Goal: Task Accomplishment & Management: Manage account settings

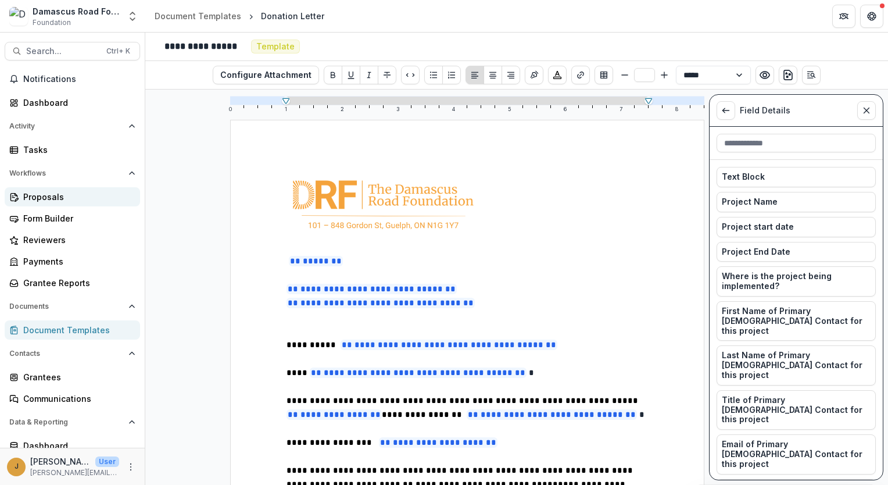
click at [28, 199] on div "Proposals" at bounding box center [77, 197] width 108 height 12
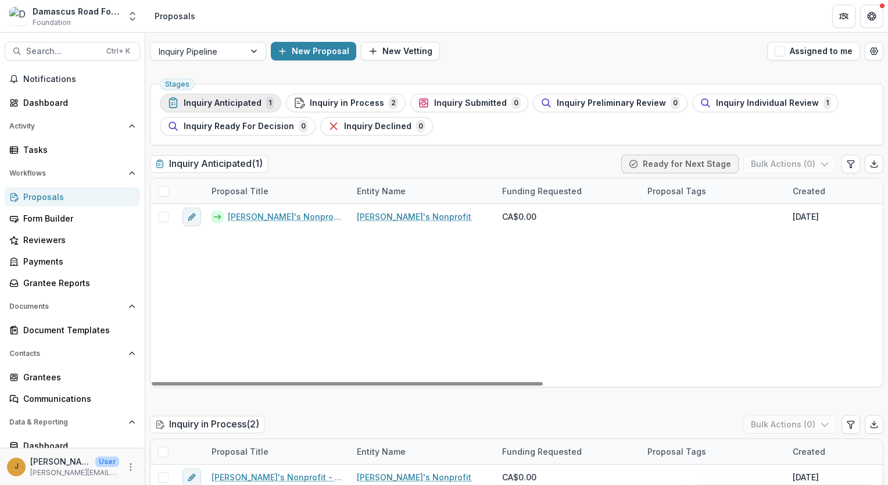
click at [232, 107] on span "Inquiry Anticipated" at bounding box center [223, 103] width 78 height 10
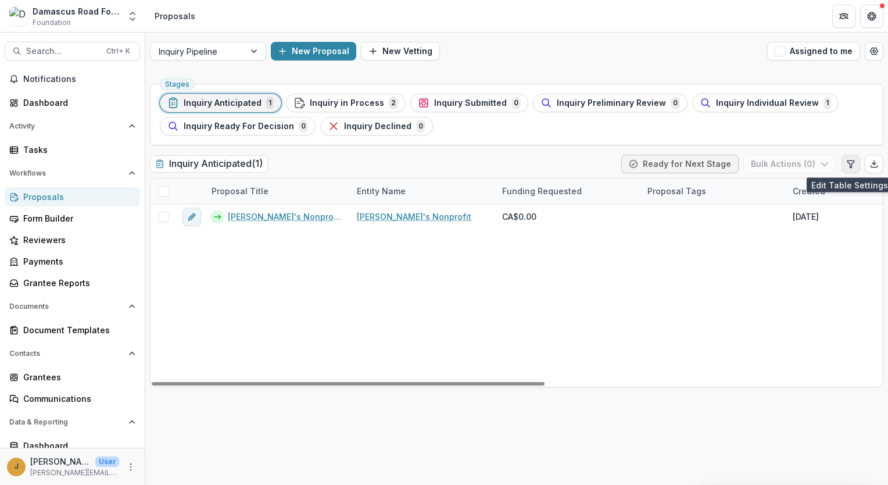
click at [849, 167] on icon "Edit table settings" at bounding box center [850, 163] width 9 height 9
select select "******"
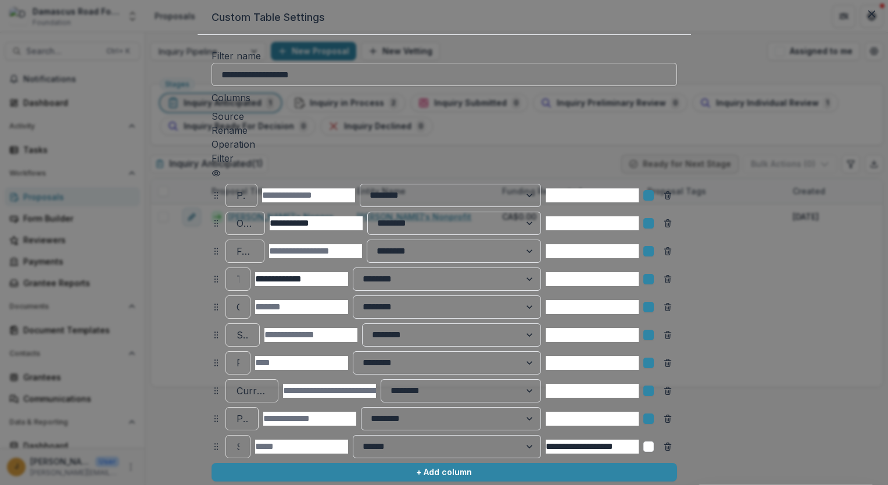
click at [212, 219] on icon at bounding box center [216, 223] width 9 height 9
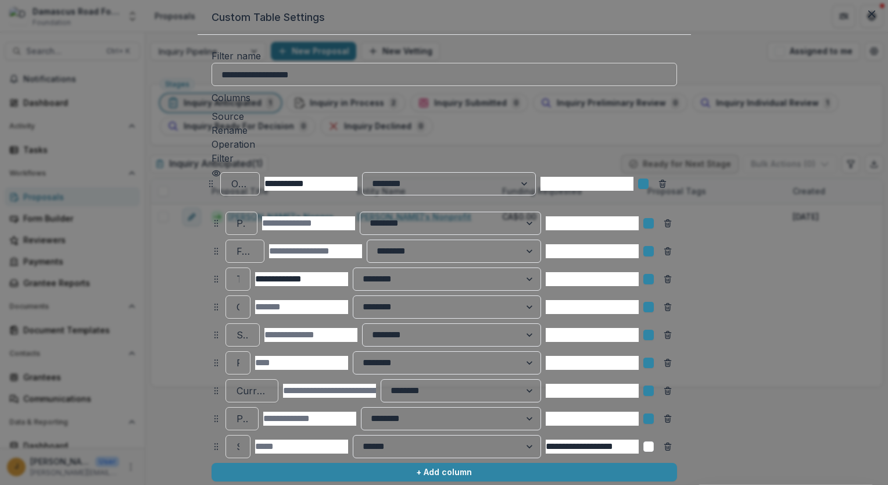
drag, startPoint x: 123, startPoint y: 214, endPoint x: 117, endPoint y: 175, distance: 39.9
click at [206, 179] on icon at bounding box center [210, 183] width 9 height 9
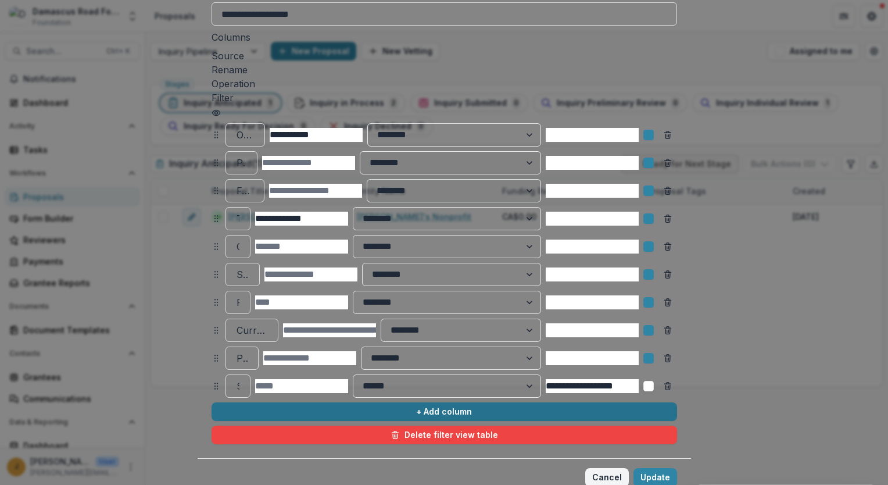
scroll to position [98, 0]
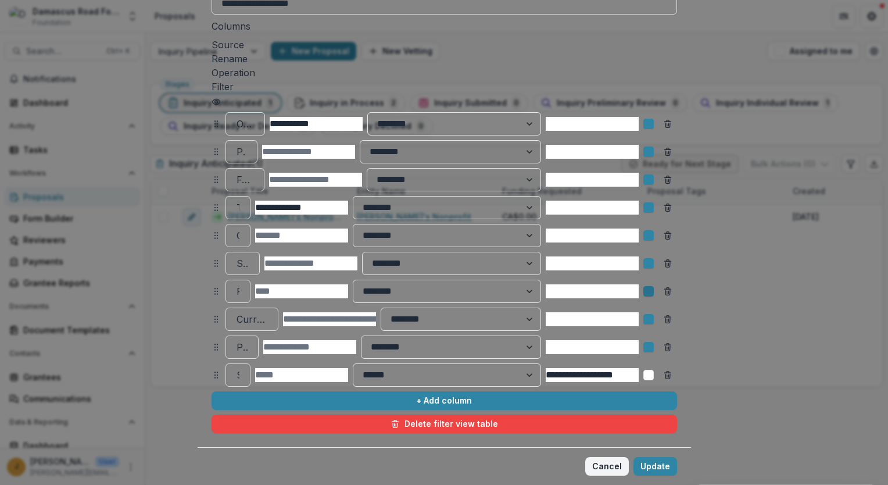
click at [649, 291] on icon at bounding box center [649, 291] width 0 height 0
click at [649, 263] on icon at bounding box center [649, 263] width 0 height 0
click at [649, 207] on icon at bounding box center [649, 207] width 0 height 0
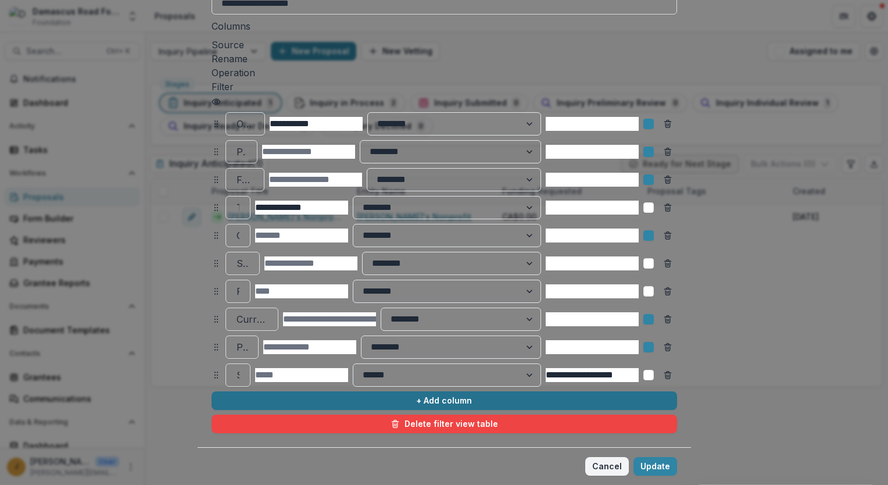
click at [345, 391] on button "+ Add column" at bounding box center [445, 400] width 466 height 19
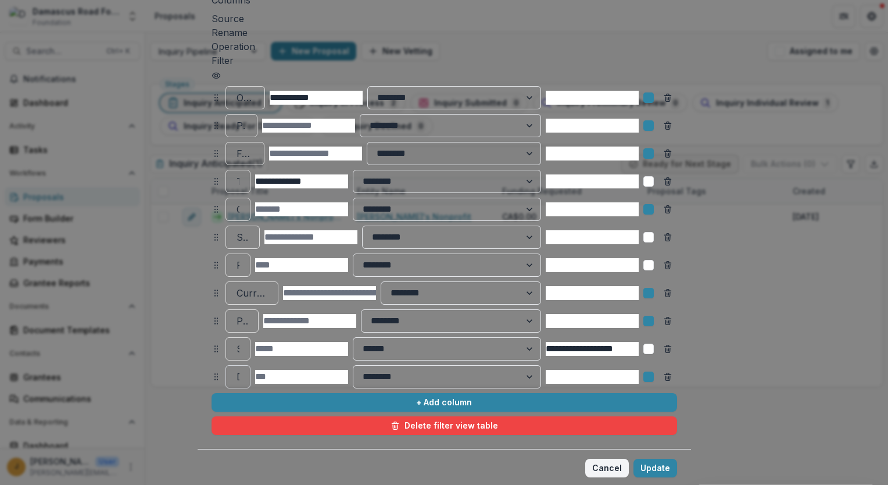
click at [237, 368] on div at bounding box center [238, 376] width 3 height 16
click at [237, 373] on div at bounding box center [238, 376] width 3 height 16
click at [237, 368] on div at bounding box center [238, 376] width 3 height 16
type input "****"
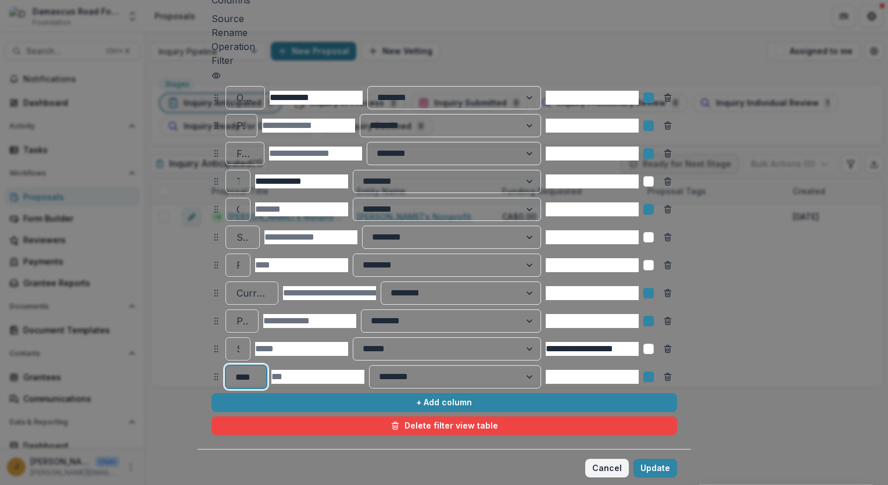
scroll to position [1511, 0]
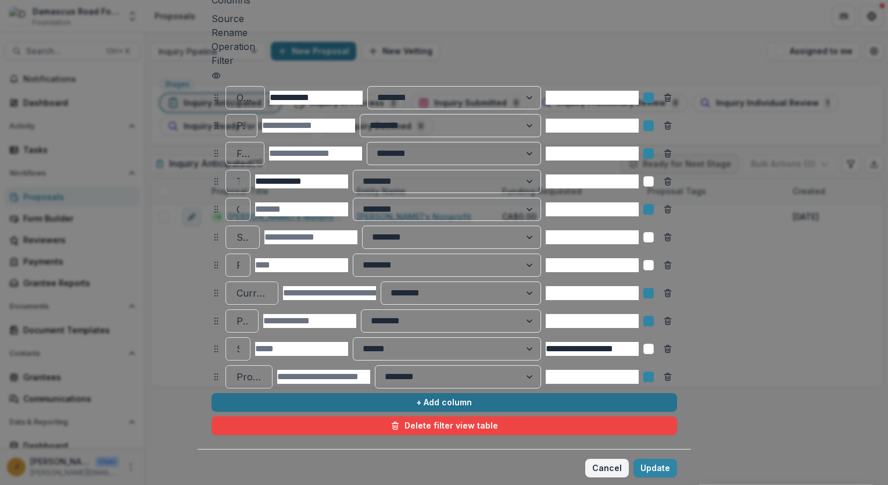
click at [368, 393] on button "+ Add column" at bounding box center [445, 402] width 466 height 19
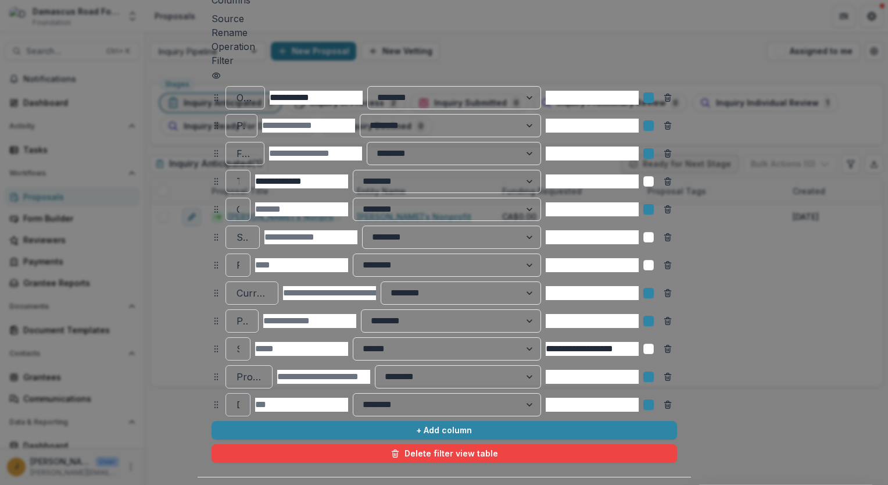
click at [237, 396] on div at bounding box center [238, 404] width 3 height 16
type input "*********"
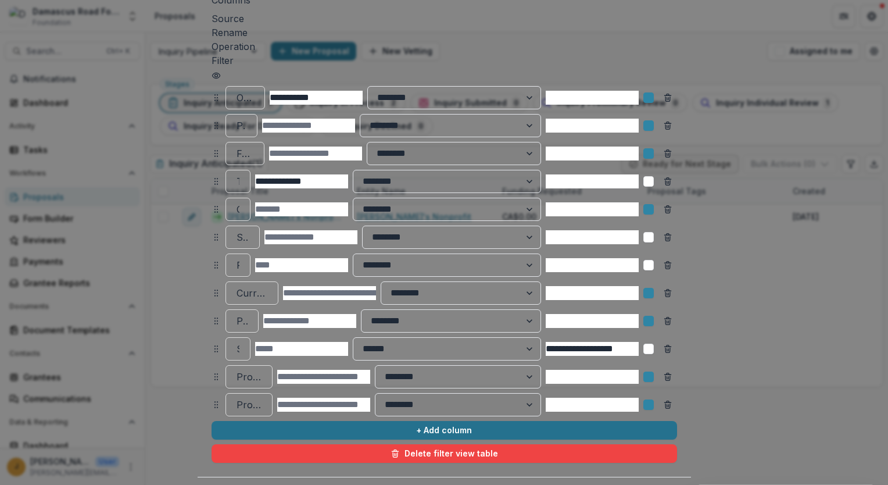
click at [384, 421] on button "+ Add column" at bounding box center [445, 430] width 466 height 19
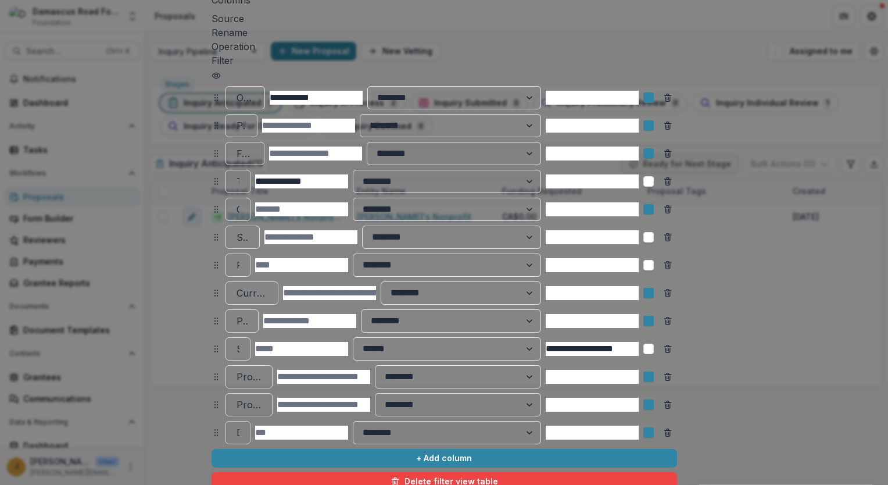
click at [237, 424] on div at bounding box center [238, 432] width 3 height 16
type input "**********"
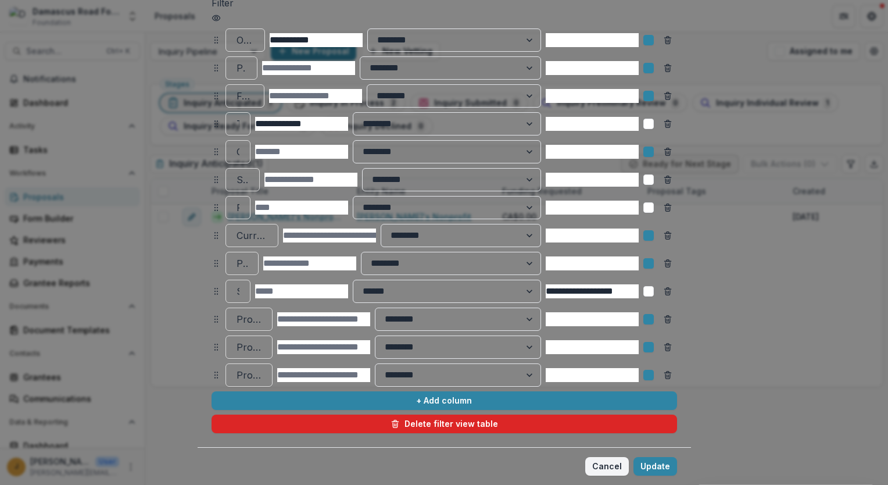
scroll to position [181, 0]
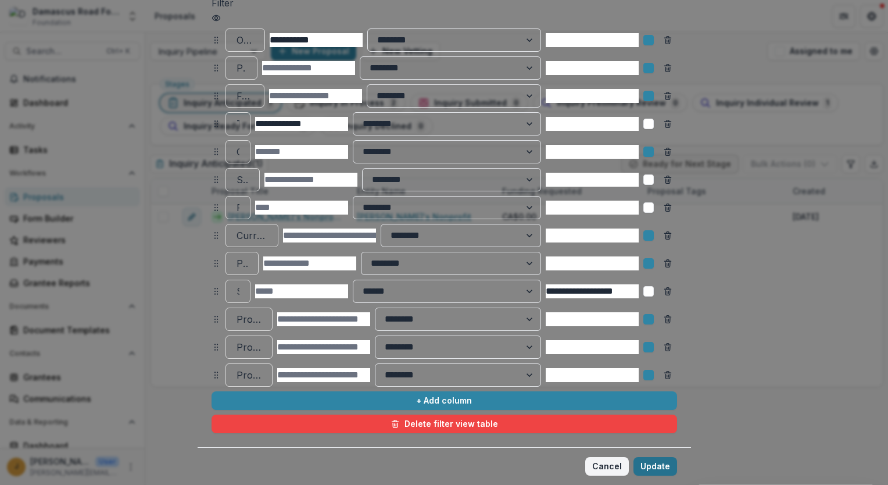
click at [677, 457] on button "Update" at bounding box center [656, 466] width 44 height 19
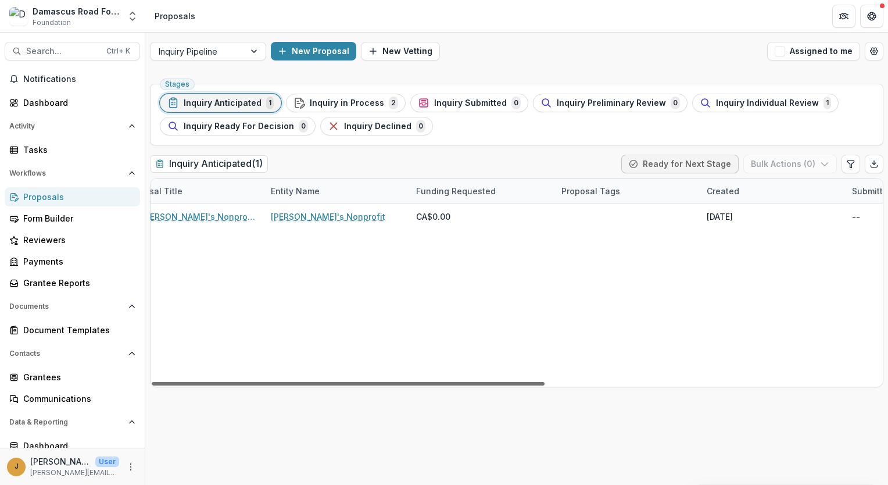
scroll to position [0, 0]
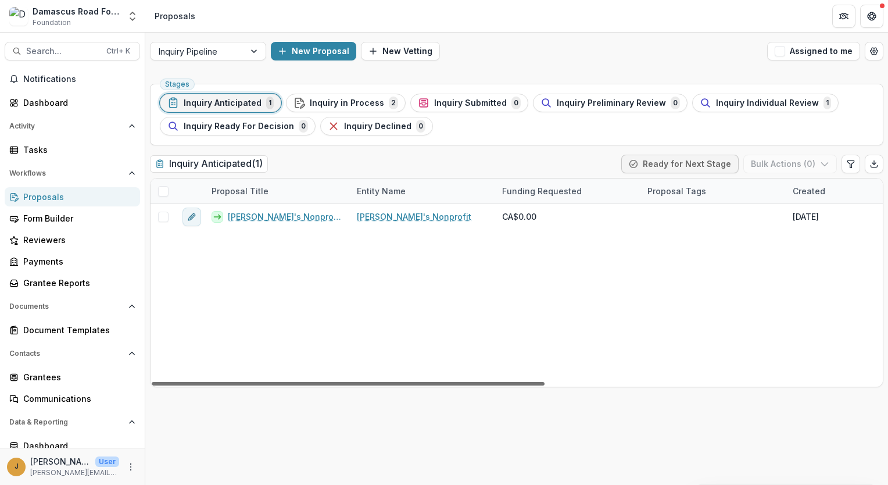
drag, startPoint x: 449, startPoint y: 383, endPoint x: 353, endPoint y: 374, distance: 95.8
click at [353, 382] on div at bounding box center [348, 383] width 393 height 3
click at [847, 169] on button "Edit table settings" at bounding box center [851, 164] width 19 height 19
select select "******"
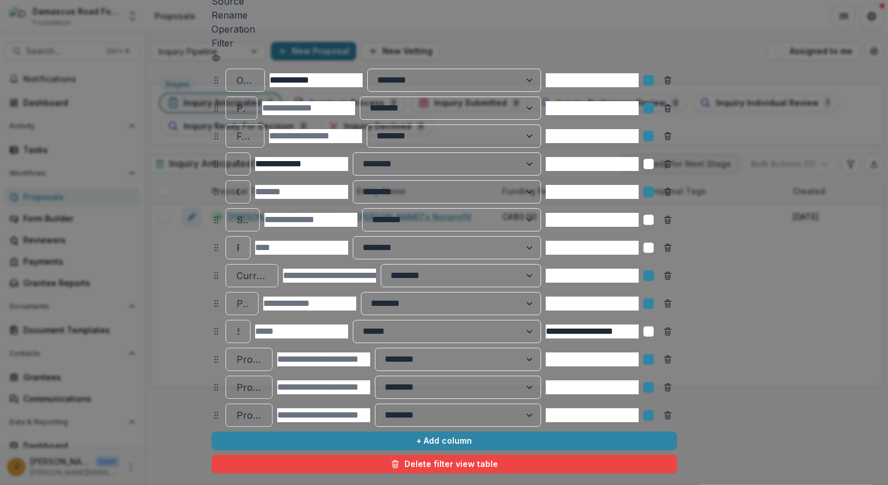
scroll to position [181, 0]
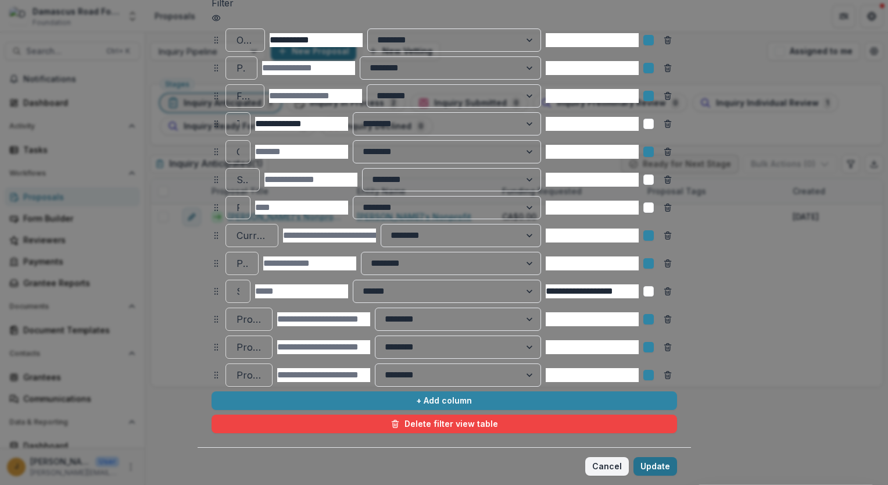
click at [677, 457] on button "Update" at bounding box center [656, 466] width 44 height 19
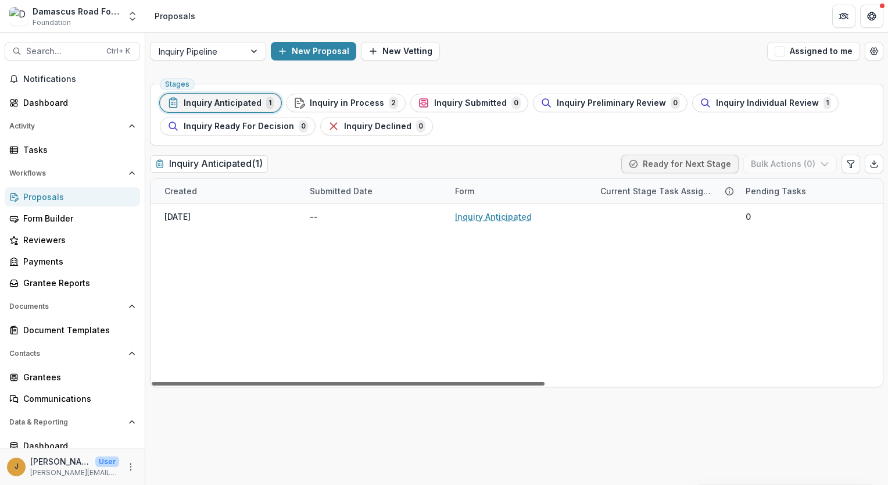
scroll to position [0, 629]
drag, startPoint x: 402, startPoint y: 382, endPoint x: 782, endPoint y: 399, distance: 379.9
click at [545, 385] on div at bounding box center [348, 383] width 393 height 3
click at [788, 266] on div "[PERSON_NAME]'s Nonprofit - 2025 - Inquiry Anticipated [PERSON_NAME]'s Nonprofi…" at bounding box center [203, 295] width 1362 height 183
click at [374, 294] on div "[PERSON_NAME]'s Nonprofit - 2025 - Inquiry Anticipated [PERSON_NAME]'s Nonprofi…" at bounding box center [203, 295] width 1362 height 183
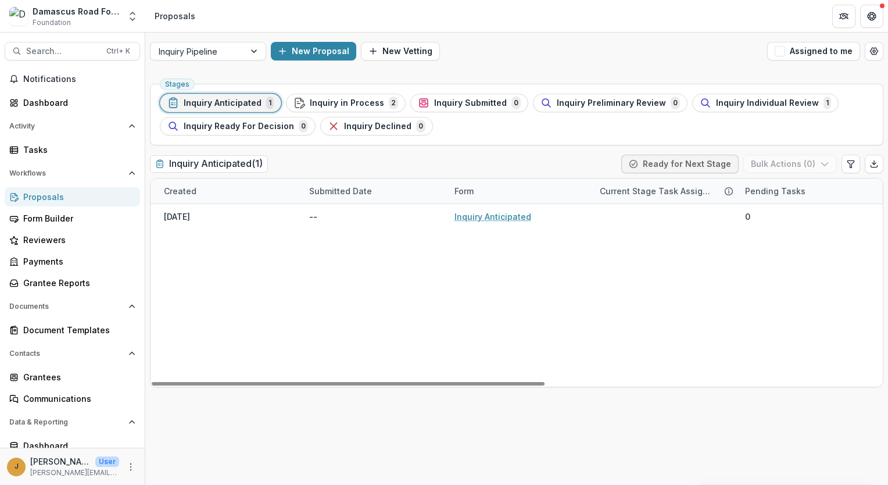
click at [350, 191] on div "Submitted Date" at bounding box center [340, 191] width 77 height 12
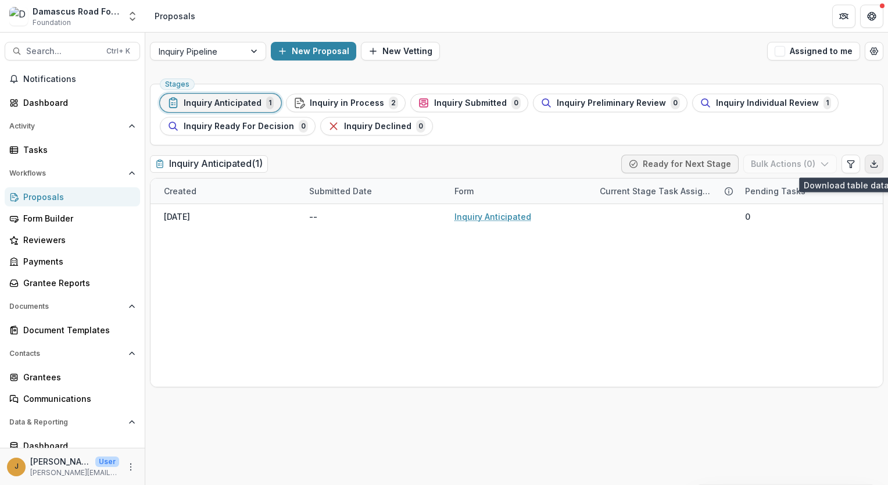
click at [871, 167] on icon "Export table data" at bounding box center [874, 163] width 9 height 9
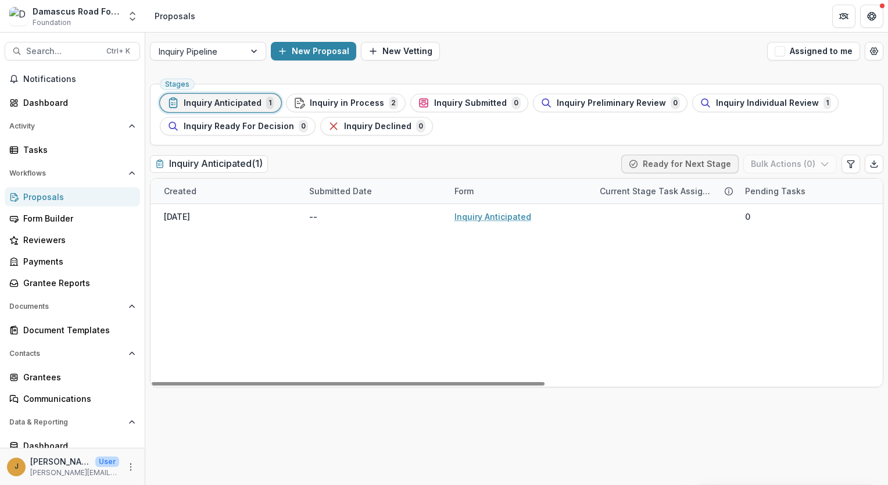
drag, startPoint x: 473, startPoint y: 381, endPoint x: 402, endPoint y: 386, distance: 71.1
click at [402, 386] on div "[PERSON_NAME]'s Nonprofit - 2025 - Inquiry Anticipated [PERSON_NAME]'s Nonprofi…" at bounding box center [203, 295] width 1362 height 183
click at [367, 378] on div "[PERSON_NAME]'s Nonprofit - 2025 - Inquiry Anticipated [PERSON_NAME]'s Nonprofi…" at bounding box center [203, 295] width 1362 height 183
click at [327, 375] on div "[PERSON_NAME]'s Nonprofit - 2025 - Inquiry Anticipated [PERSON_NAME]'s Nonprofi…" at bounding box center [203, 295] width 1362 height 183
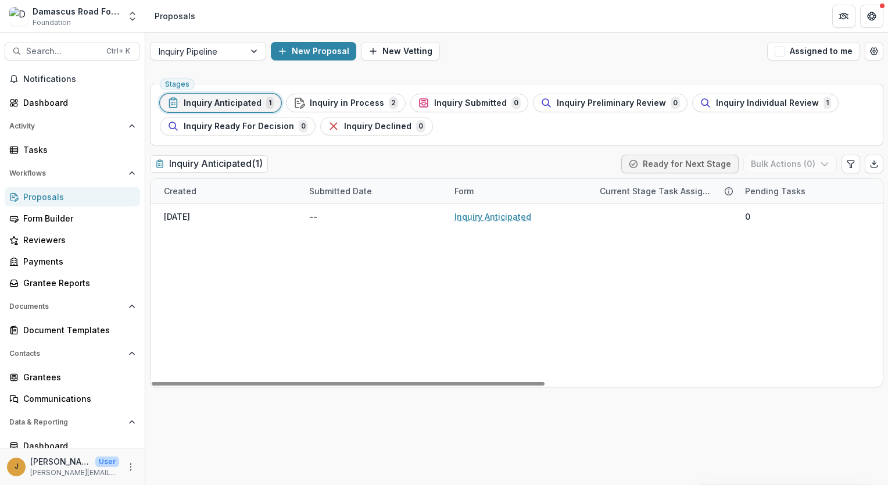
click at [269, 302] on div "[PERSON_NAME]'s Nonprofit - 2025 - Inquiry Anticipated [PERSON_NAME]'s Nonprofi…" at bounding box center [203, 295] width 1362 height 183
click at [460, 381] on div "[PERSON_NAME]'s Nonprofit - 2025 - Inquiry Anticipated [PERSON_NAME]'s Nonprofi…" at bounding box center [203, 295] width 1362 height 183
click at [446, 382] on div "[PERSON_NAME]'s Nonprofit - 2025 - Inquiry Anticipated [PERSON_NAME]'s Nonprofi…" at bounding box center [203, 295] width 1362 height 183
click at [439, 382] on div "[PERSON_NAME]'s Nonprofit - 2025 - Inquiry Anticipated [PERSON_NAME]'s Nonprofi…" at bounding box center [203, 295] width 1362 height 183
click at [429, 360] on div "[PERSON_NAME]'s Nonprofit - 2025 - Inquiry Anticipated [PERSON_NAME]'s Nonprofi…" at bounding box center [203, 295] width 1362 height 183
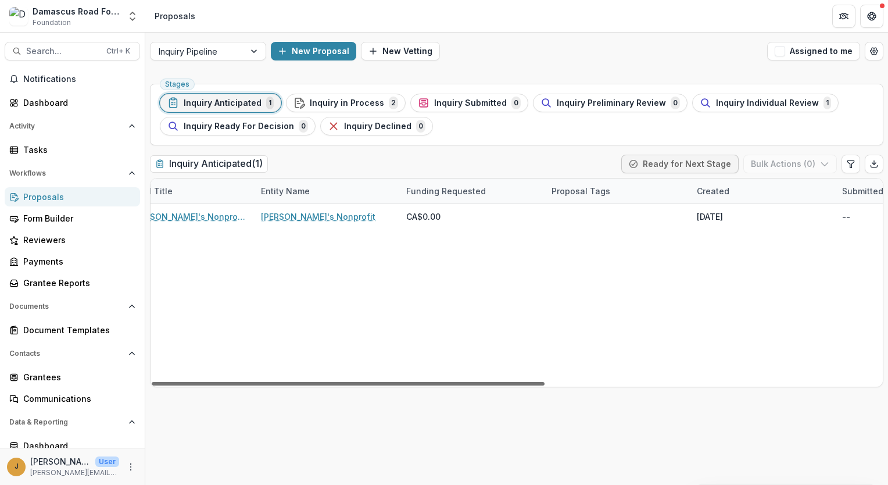
scroll to position [0, 0]
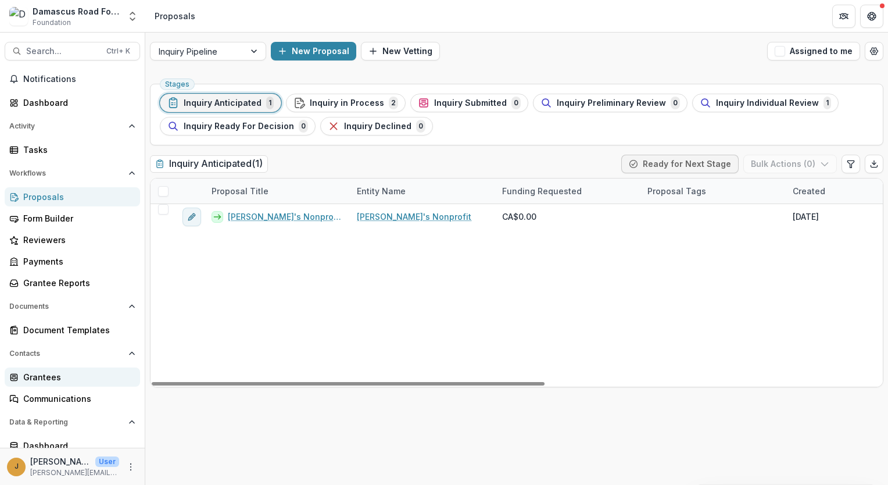
drag, startPoint x: 495, startPoint y: 385, endPoint x: 96, endPoint y: 377, distance: 398.2
click at [152, 382] on div at bounding box center [348, 383] width 393 height 3
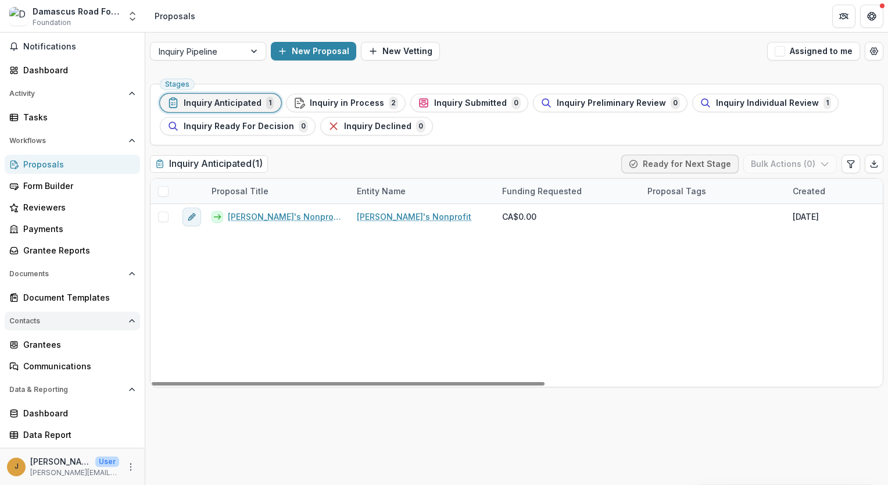
scroll to position [50, 0]
